Goal: Check status: Check status

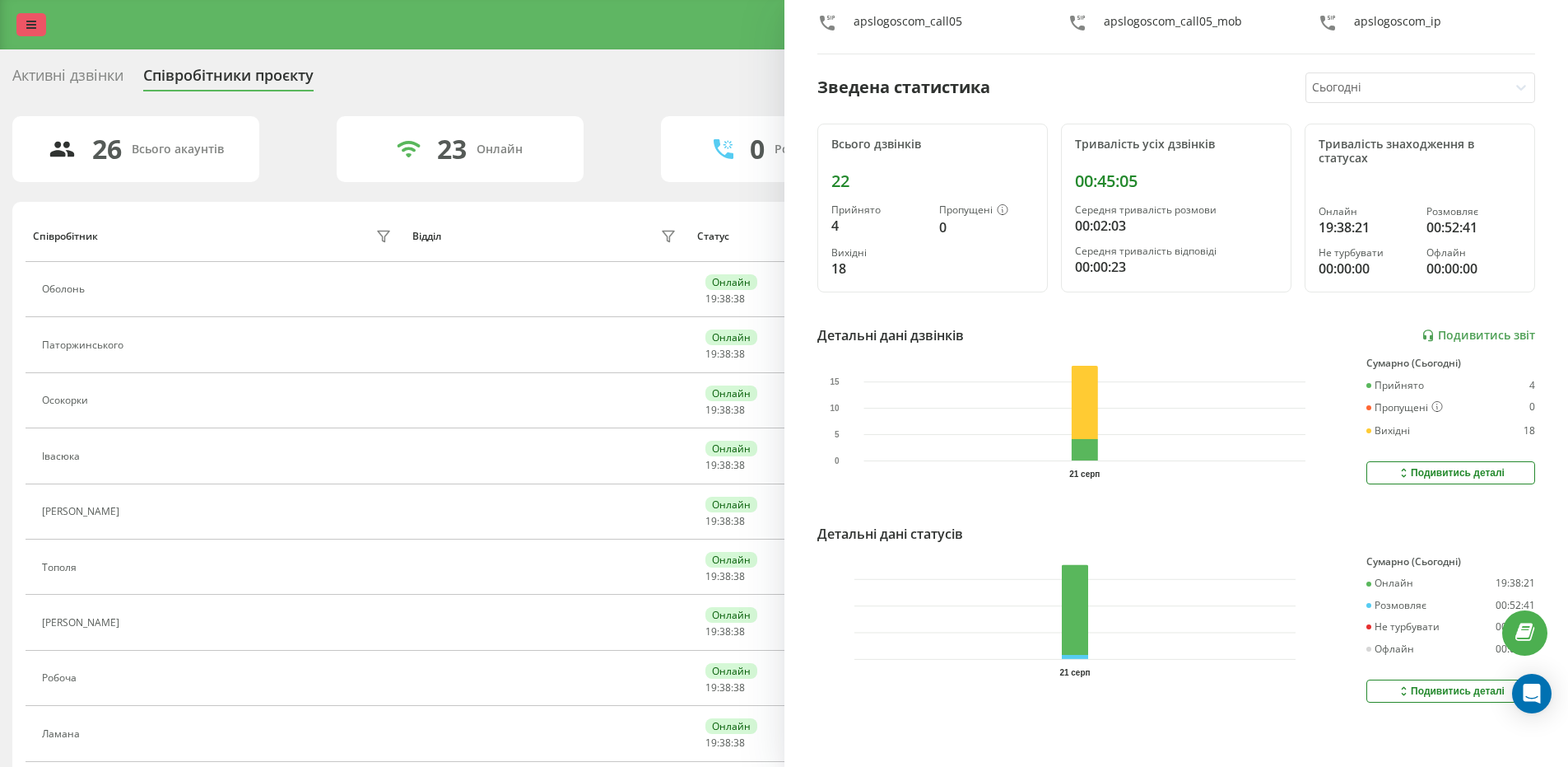
click at [36, 15] on link at bounding box center [32, 24] width 30 height 23
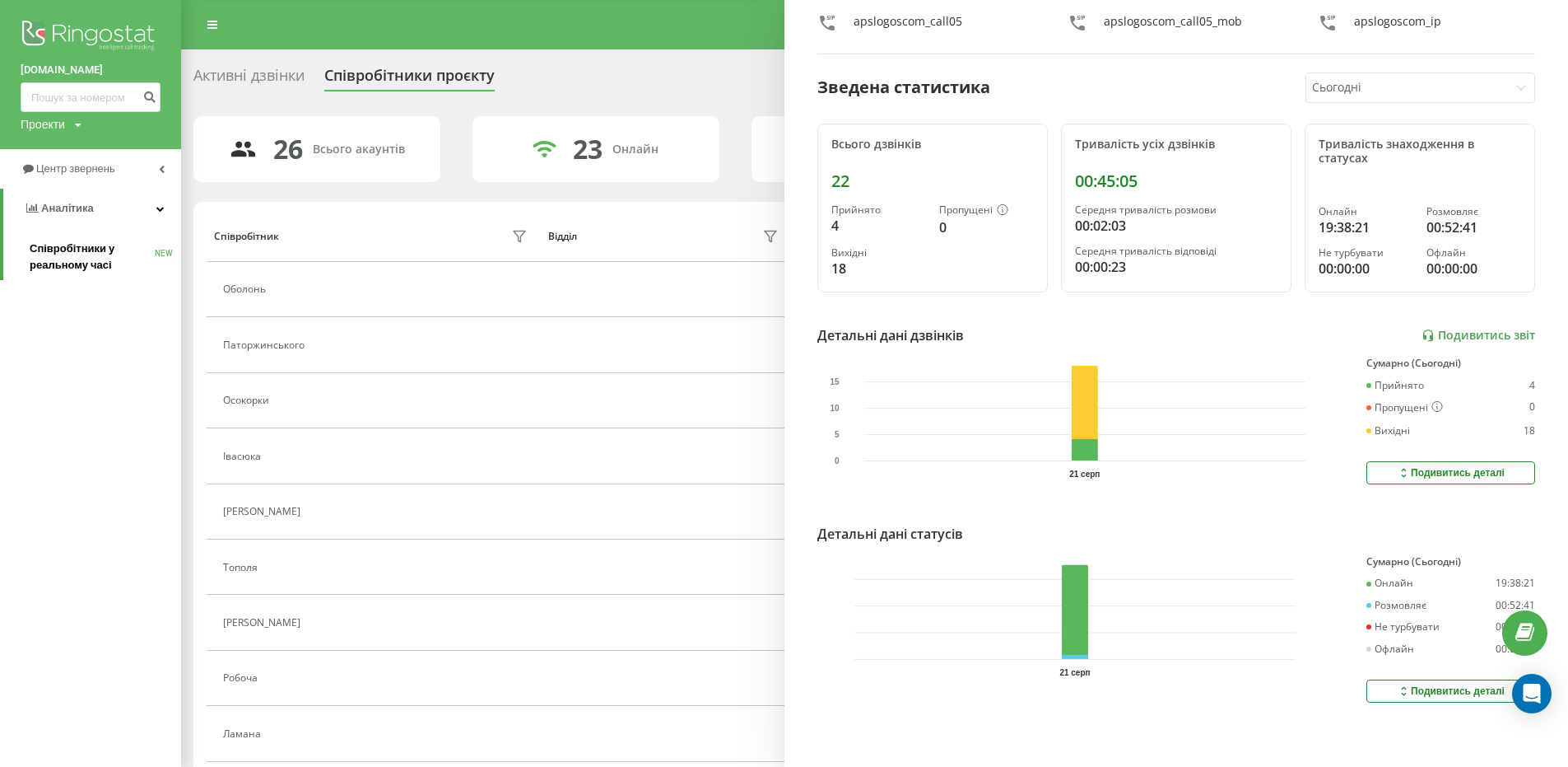
click at [103, 265] on span "Співробітники у реальному часі" at bounding box center [93, 256] width 125 height 33
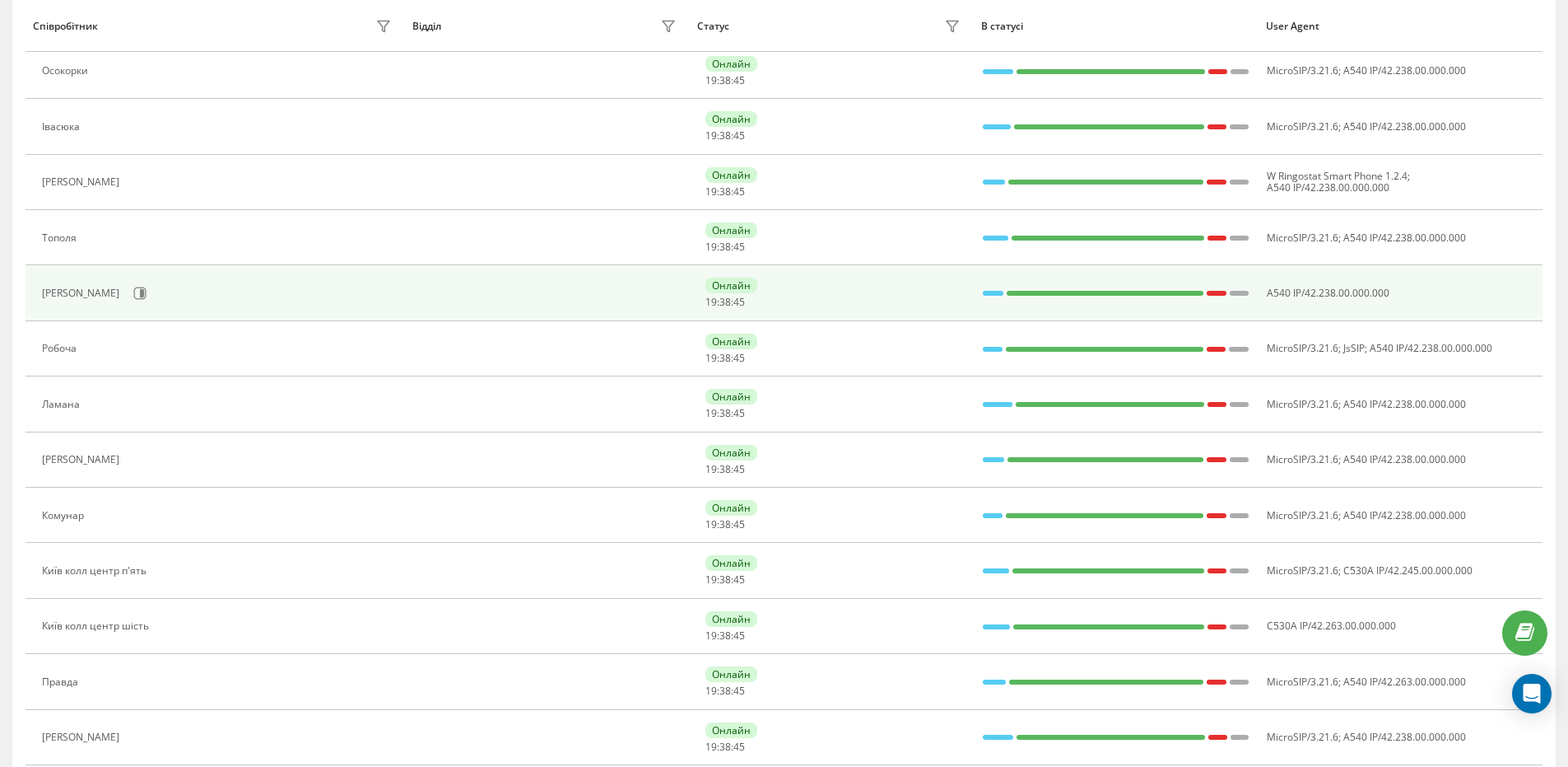
scroll to position [658, 0]
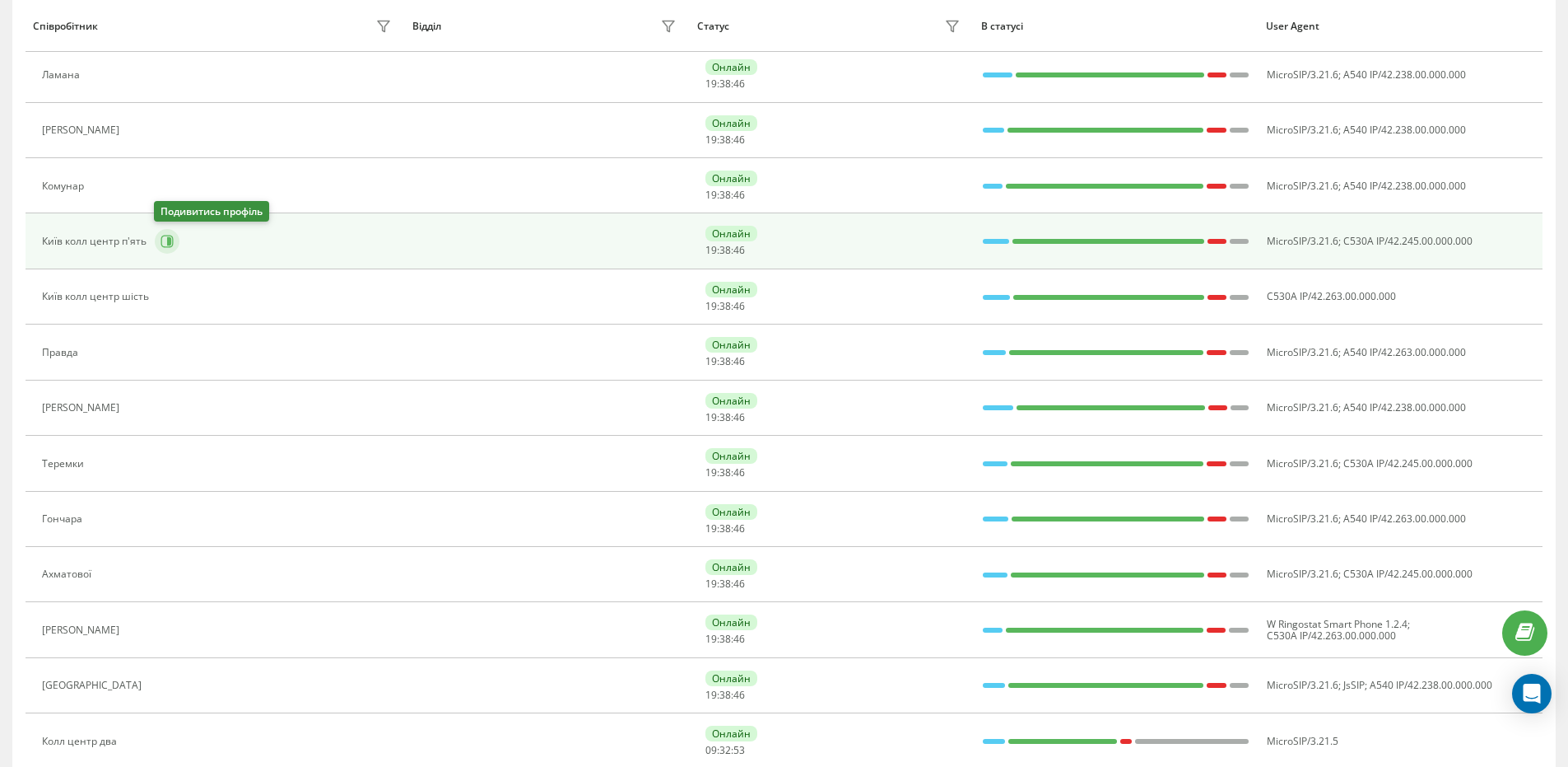
click at [165, 235] on icon at bounding box center [167, 241] width 12 height 12
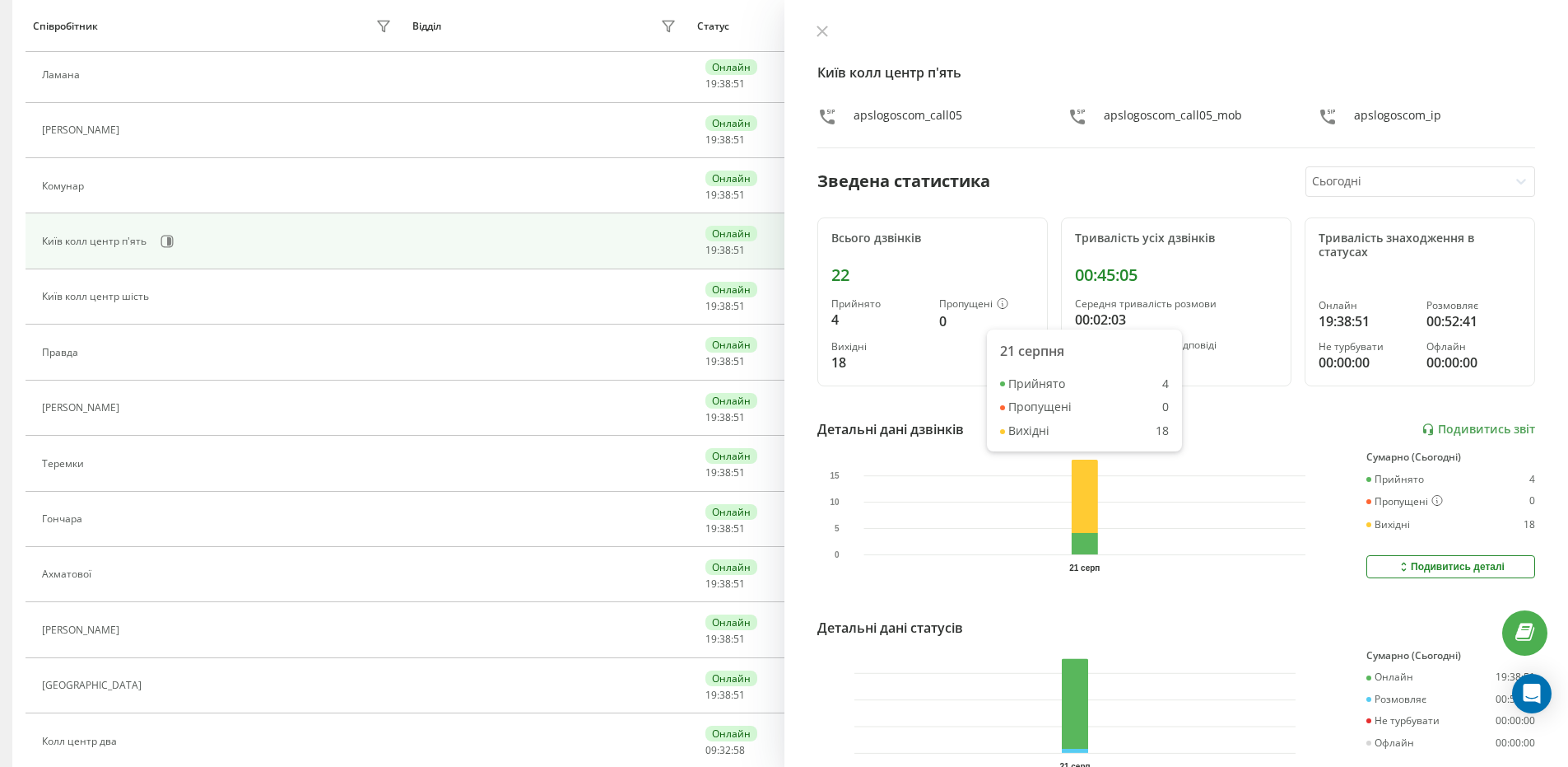
click at [1082, 548] on rect at bounding box center [1084, 506] width 26 height 95
click at [1085, 544] on rect at bounding box center [1084, 506] width 26 height 95
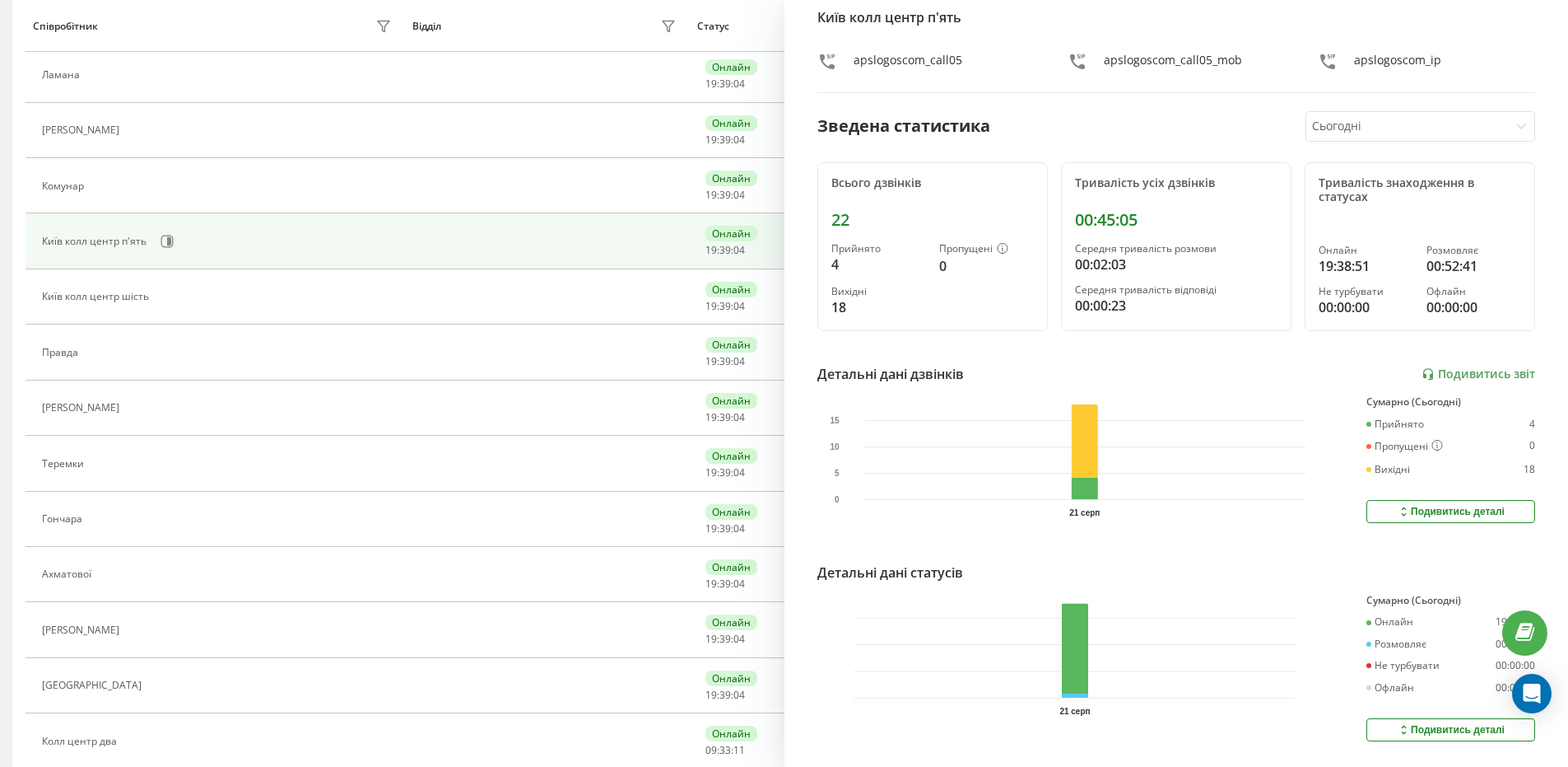
scroll to position [107, 0]
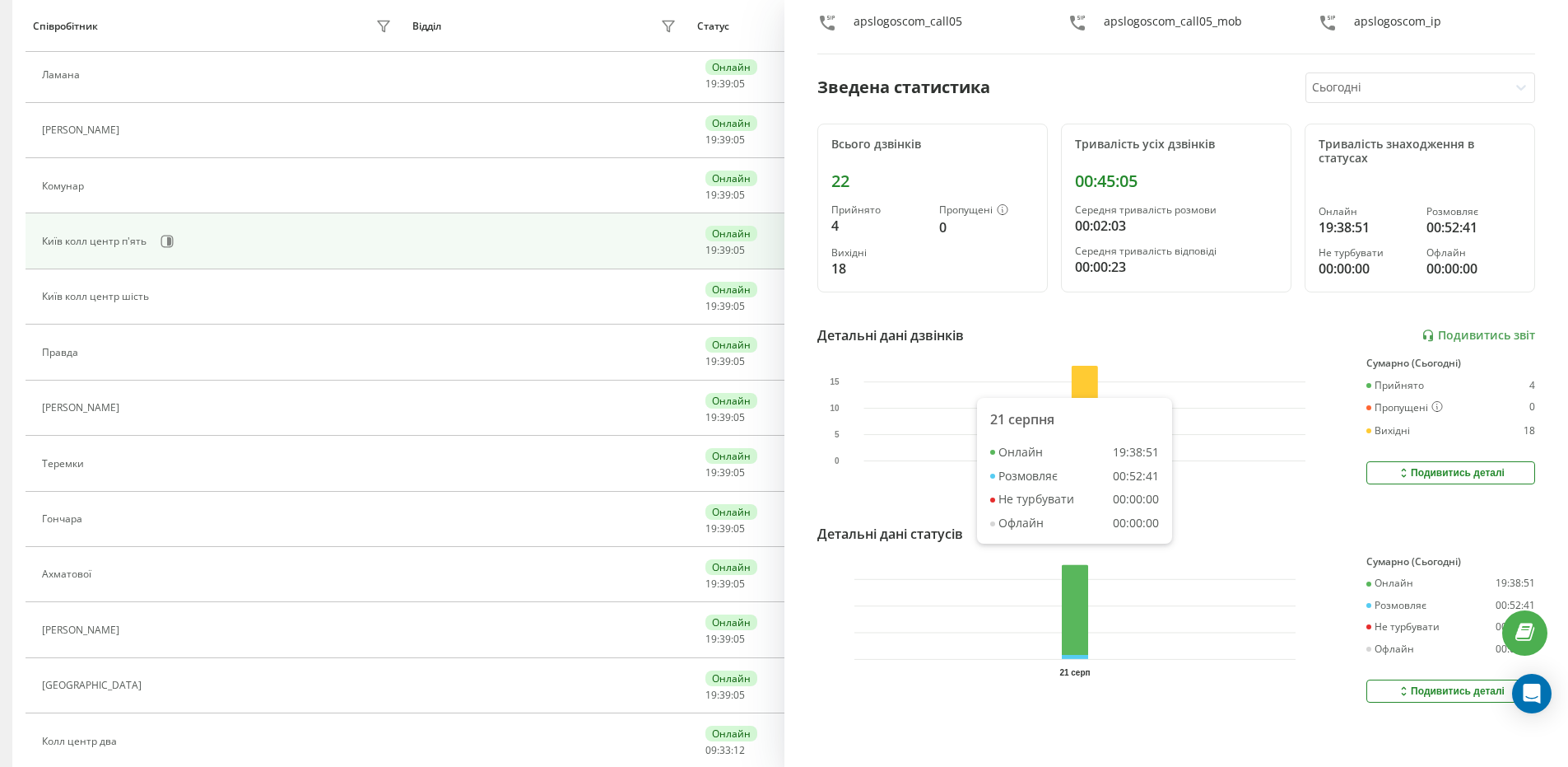
click at [1071, 604] on rect at bounding box center [1075, 611] width 26 height 95
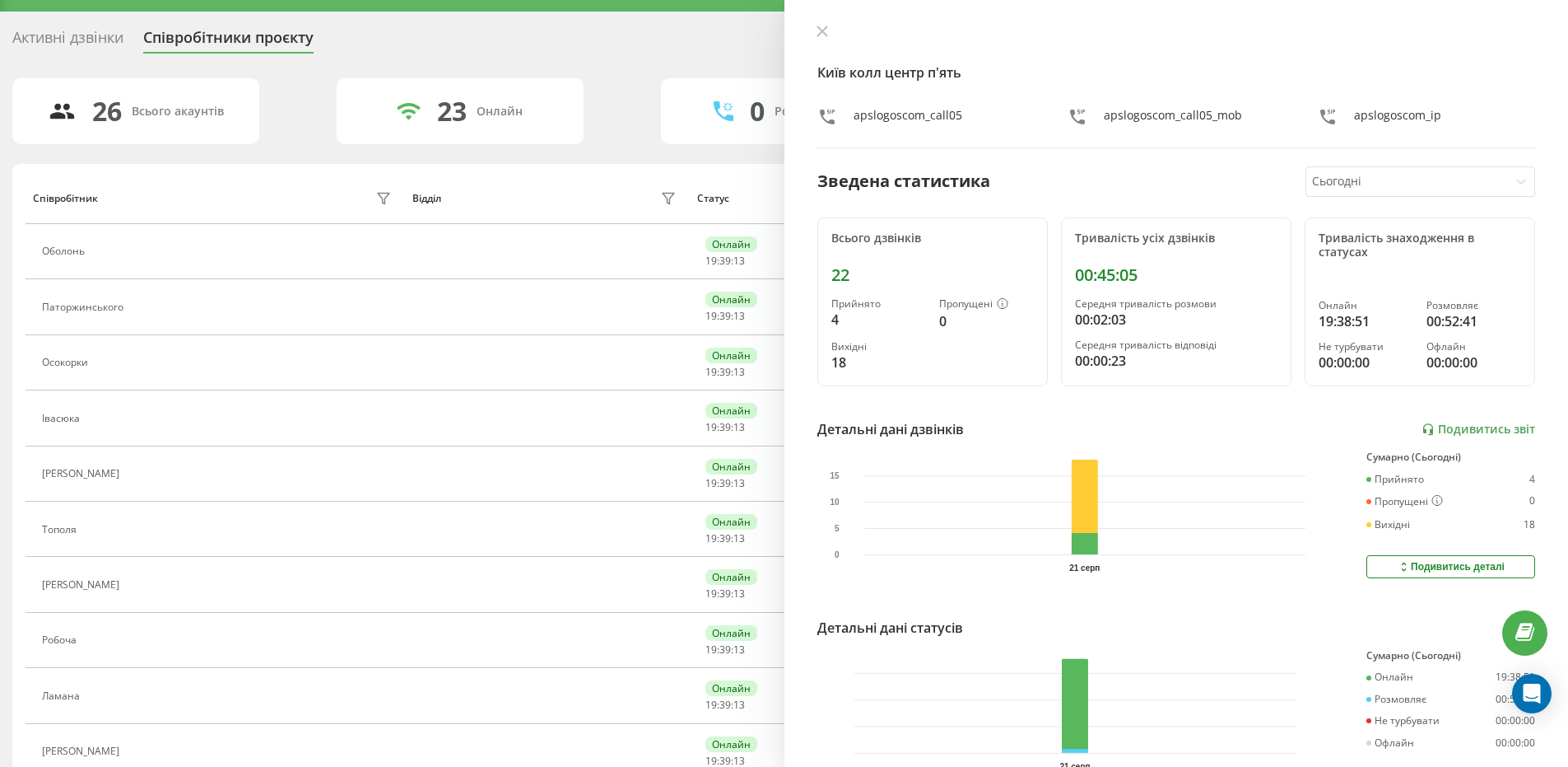
scroll to position [0, 0]
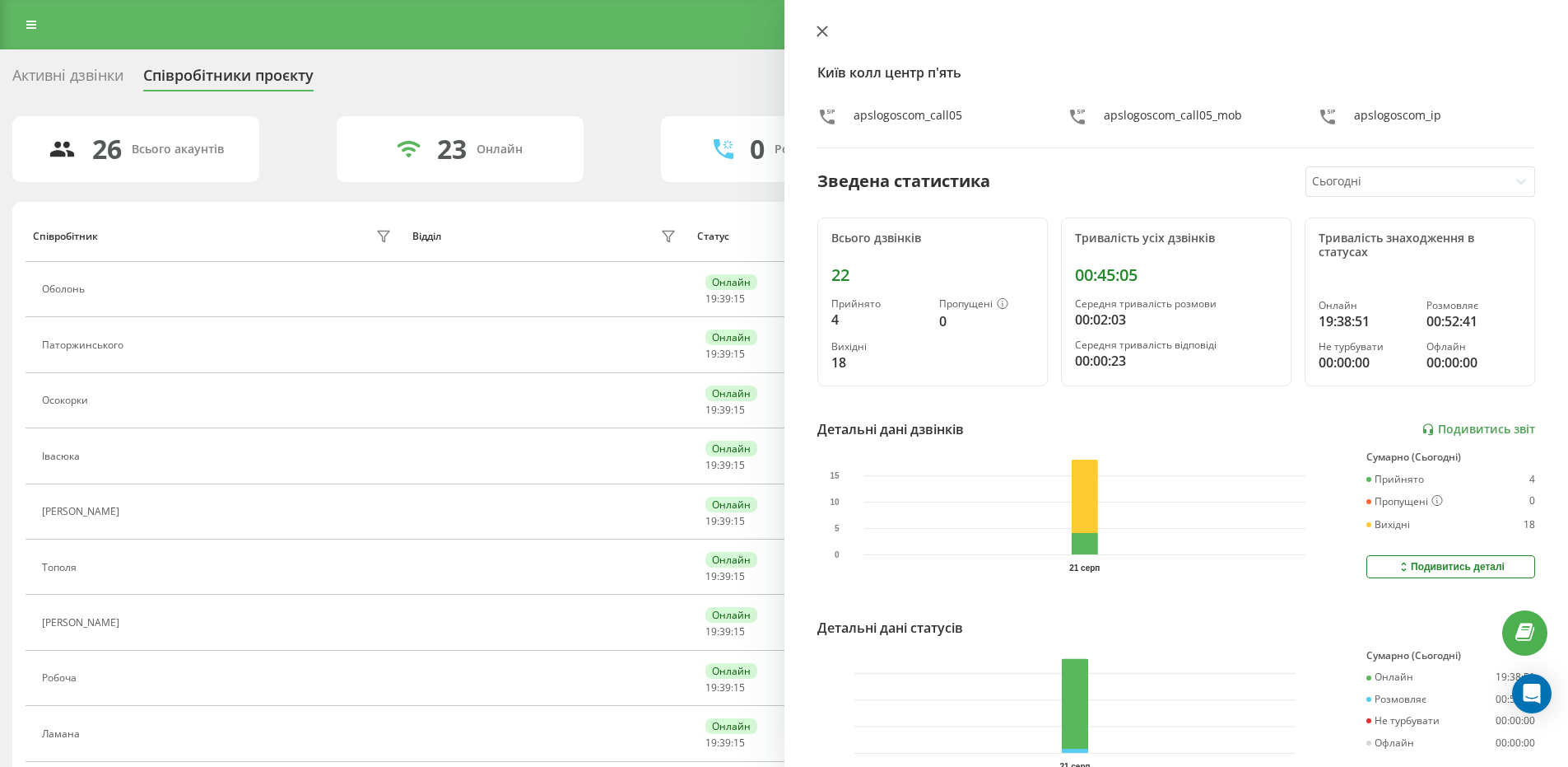
click at [819, 31] on icon at bounding box center [822, 32] width 12 height 12
